Goal: Browse casually: Explore the website without a specific task or goal

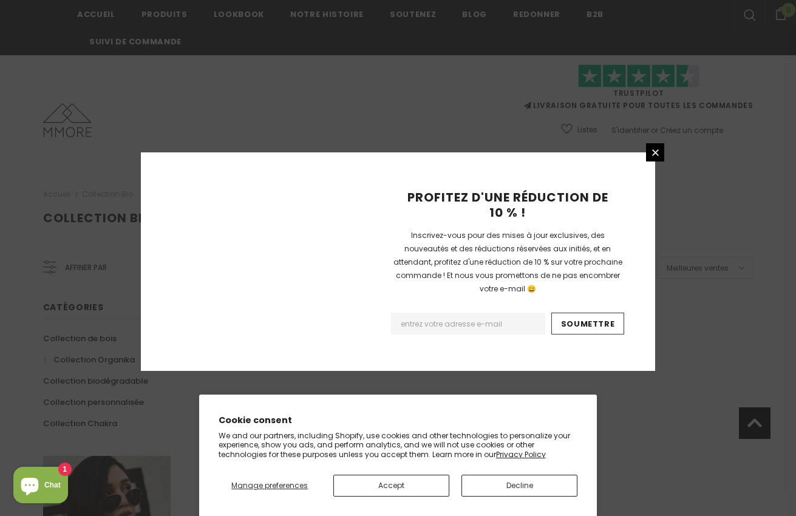
scroll to position [758, 0]
